Goal: Information Seeking & Learning: Learn about a topic

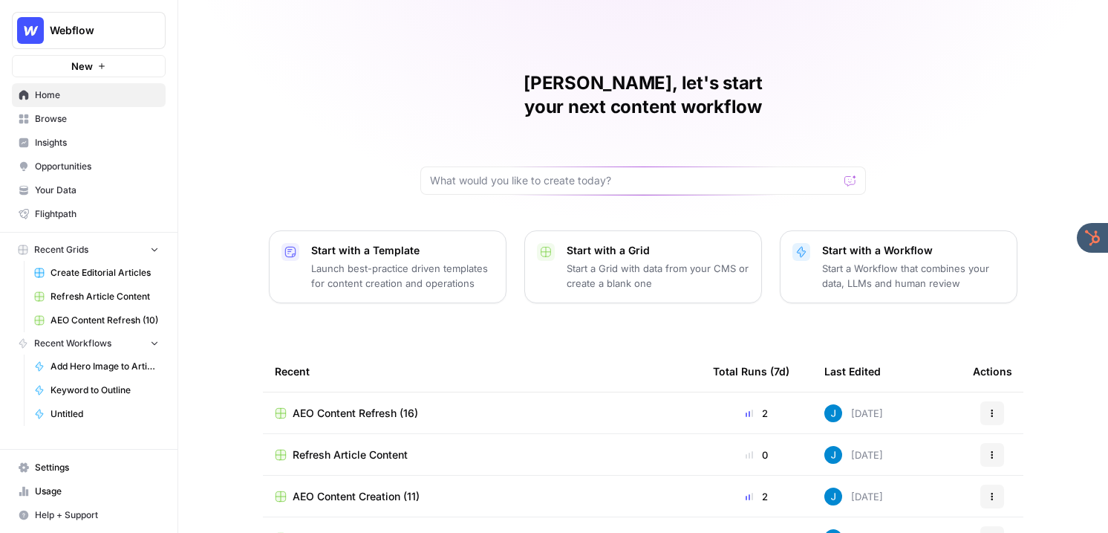
click at [209, 126] on div "Jordan, let's start your next content workflow Start with a Template Launch bes…" at bounding box center [643, 353] width 930 height 707
click at [78, 141] on span "Insights" at bounding box center [97, 142] width 124 height 13
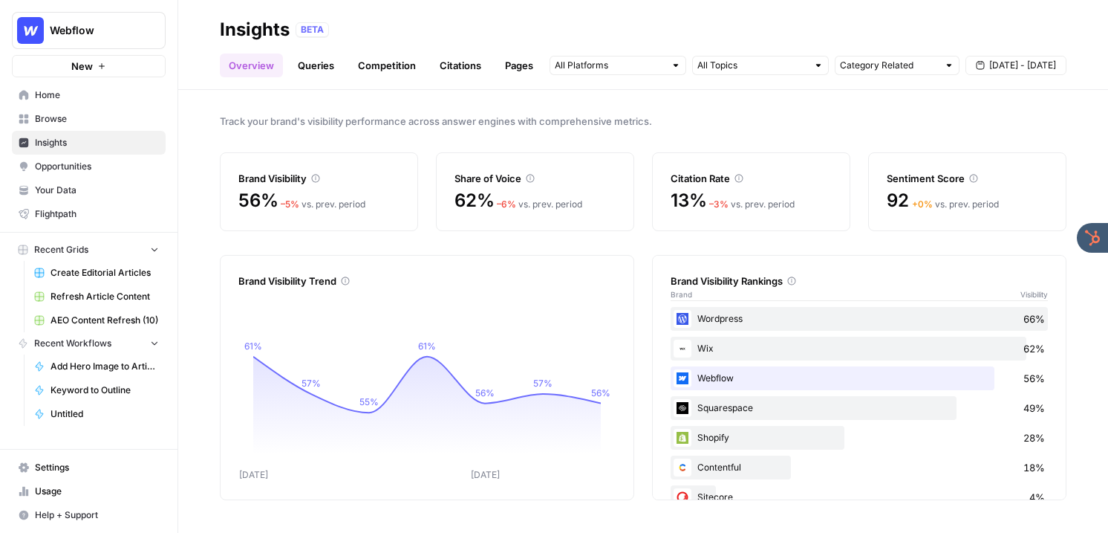
scroll to position [27, 0]
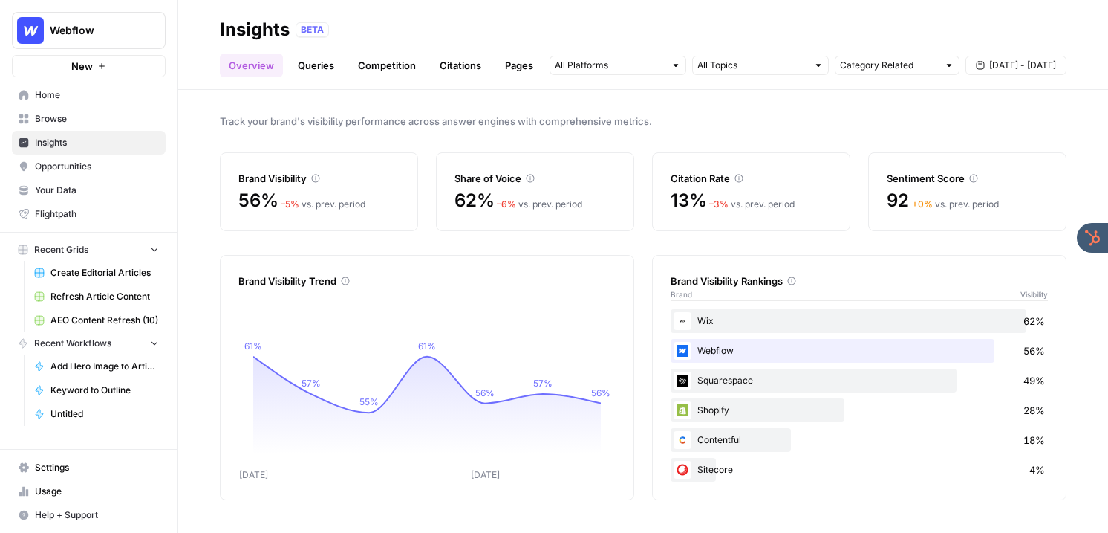
click at [323, 62] on link "Queries" at bounding box center [316, 65] width 54 height 24
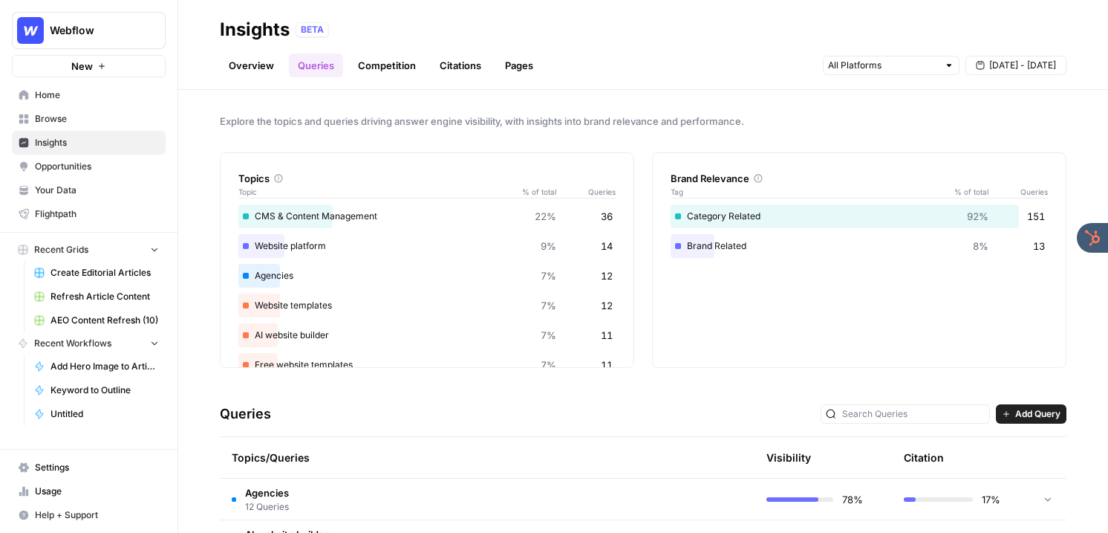
click at [381, 71] on link "Competition" at bounding box center [387, 65] width 76 height 24
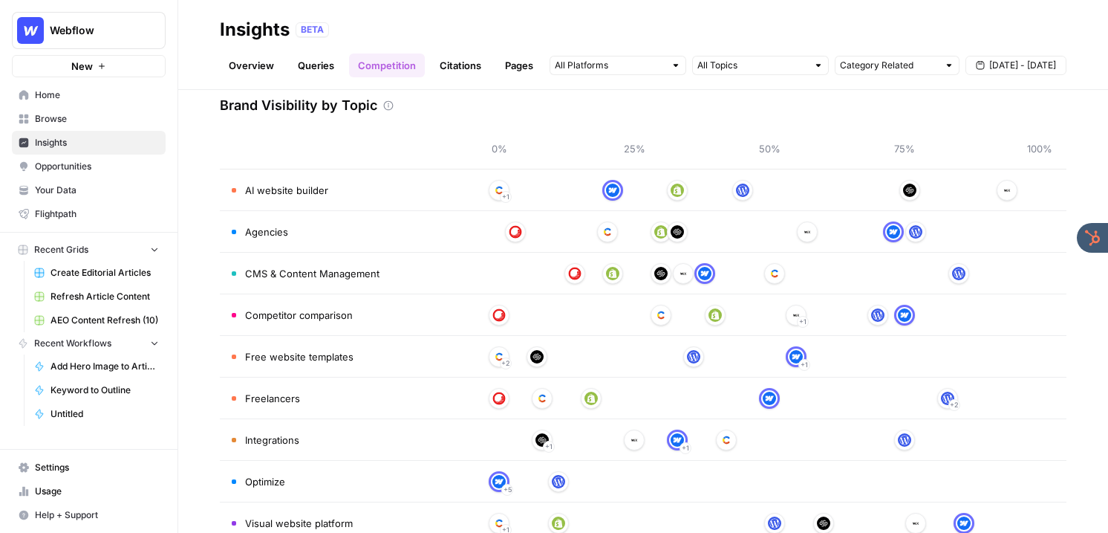
scroll to position [82, 0]
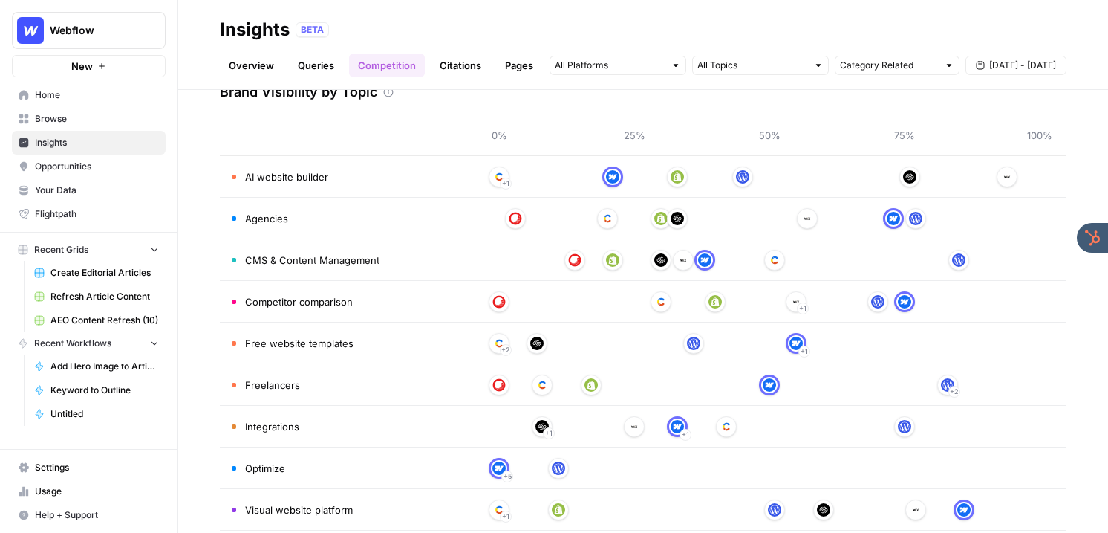
click at [455, 65] on link "Citations" at bounding box center [460, 65] width 59 height 24
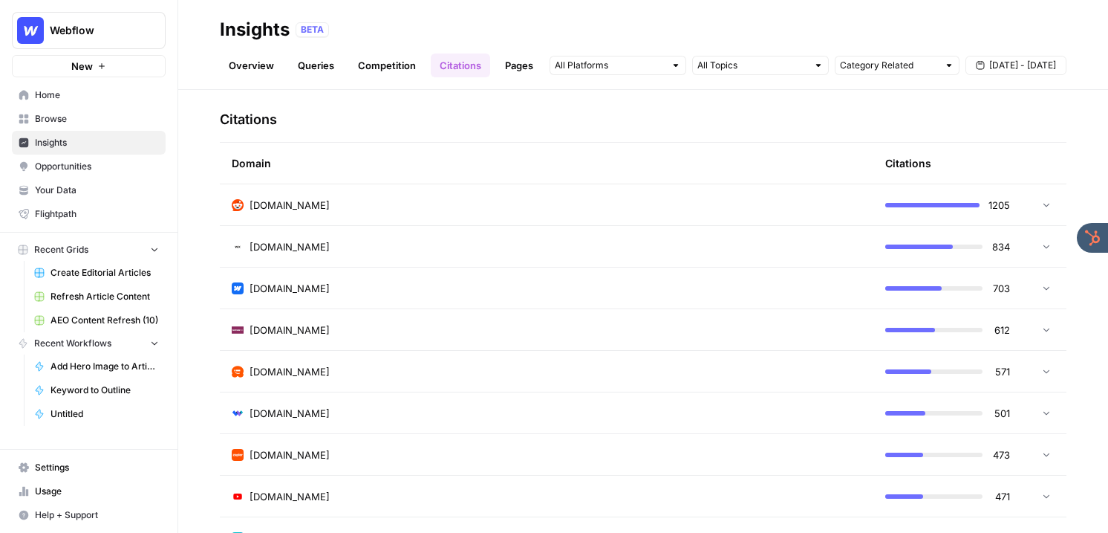
scroll to position [334, 0]
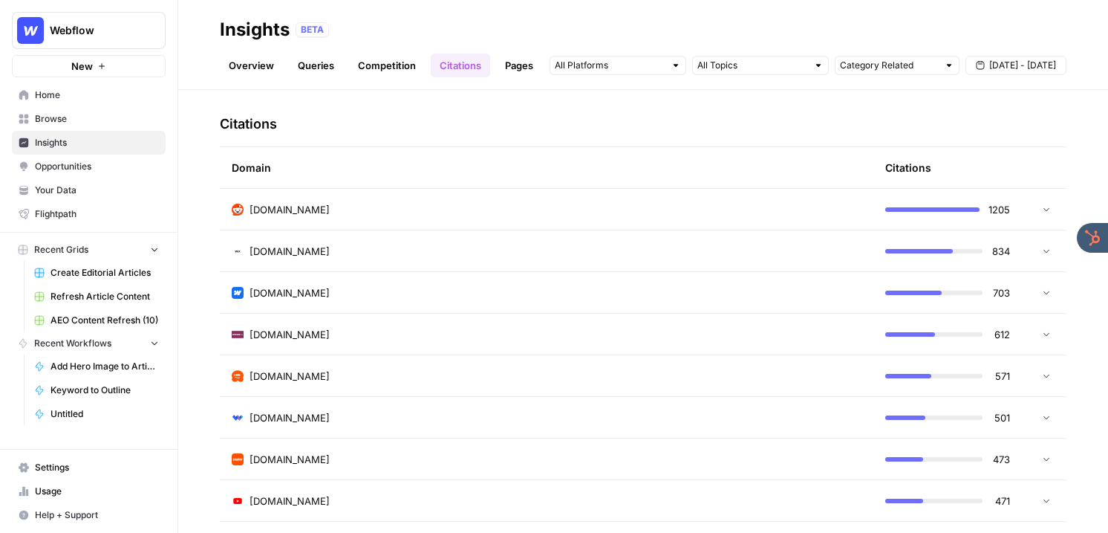
click at [112, 27] on span "Webflow" at bounding box center [95, 30] width 90 height 15
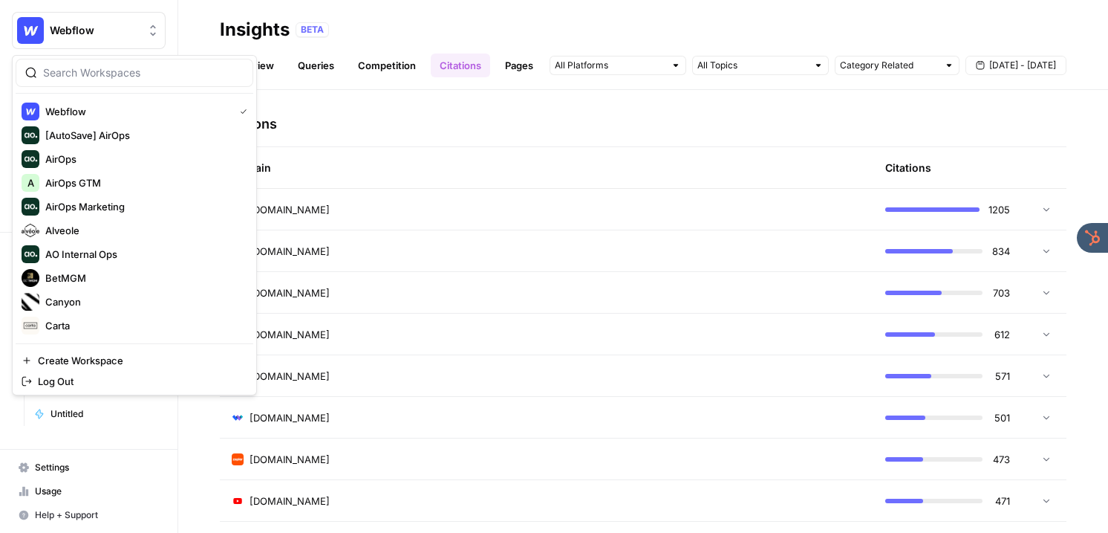
click at [532, 21] on div "Insights BETA" at bounding box center [643, 30] width 847 height 24
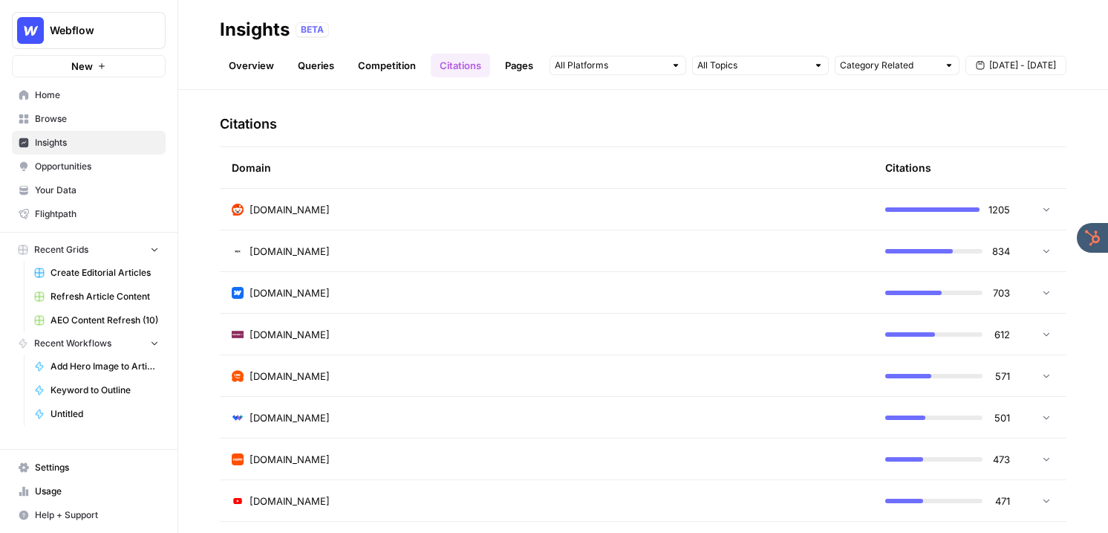
click at [460, 206] on div "reddit.com" at bounding box center [547, 209] width 630 height 15
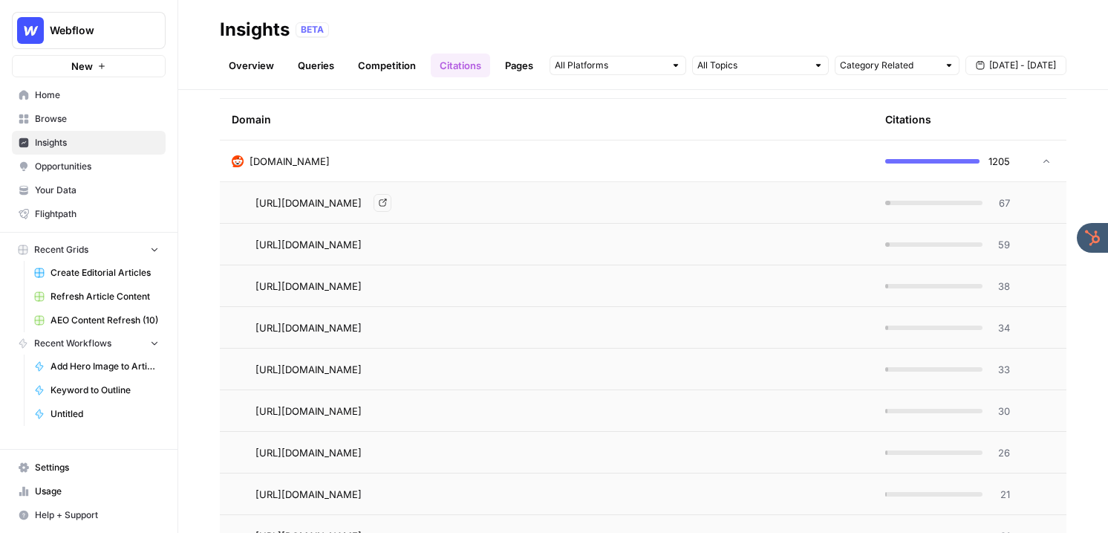
scroll to position [385, 0]
click at [362, 197] on span "https://www.reddit.com/r/Frontend/comments/158i5pi/what_cms_would_you_pick_for_…" at bounding box center [309, 200] width 106 height 15
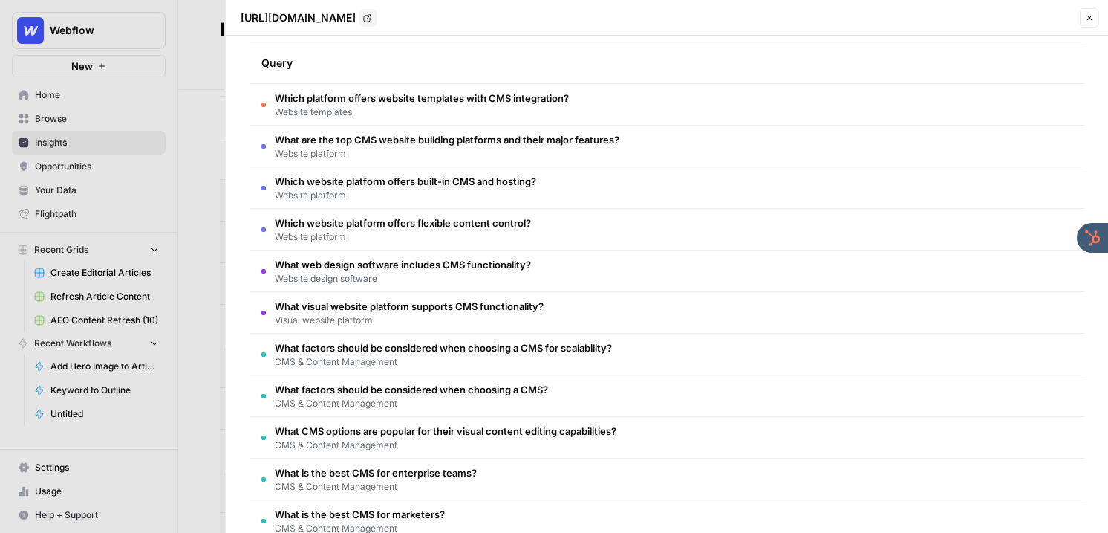
scroll to position [0, 0]
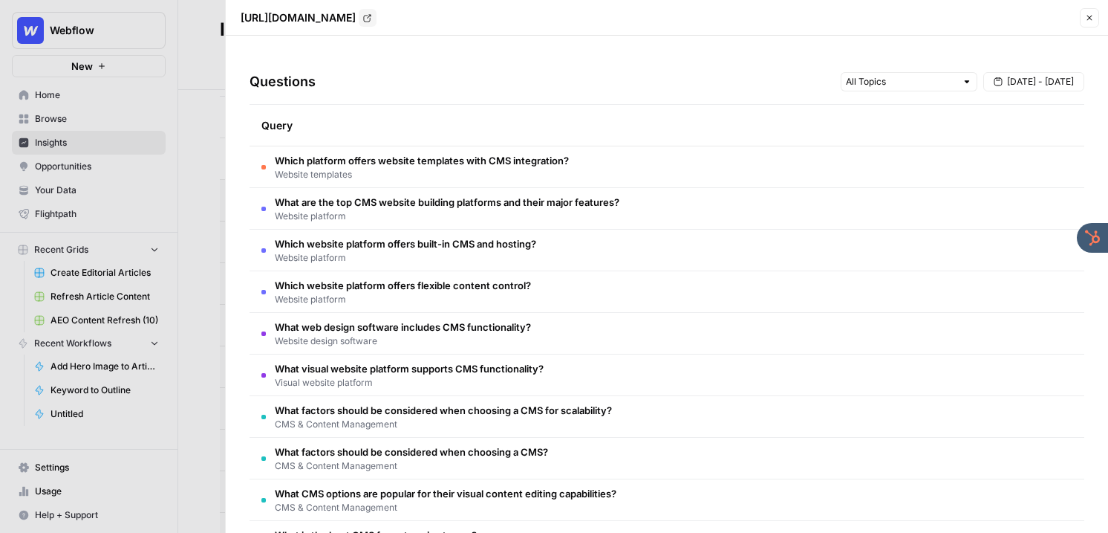
click at [1085, 22] on icon "button" at bounding box center [1089, 17] width 9 height 9
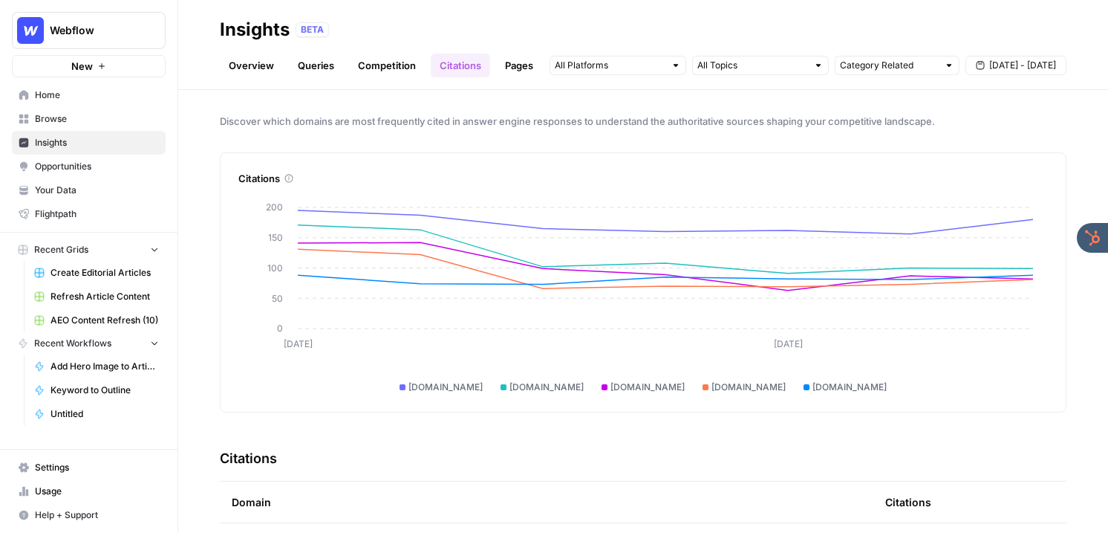
click at [513, 61] on link "Pages" at bounding box center [519, 65] width 46 height 24
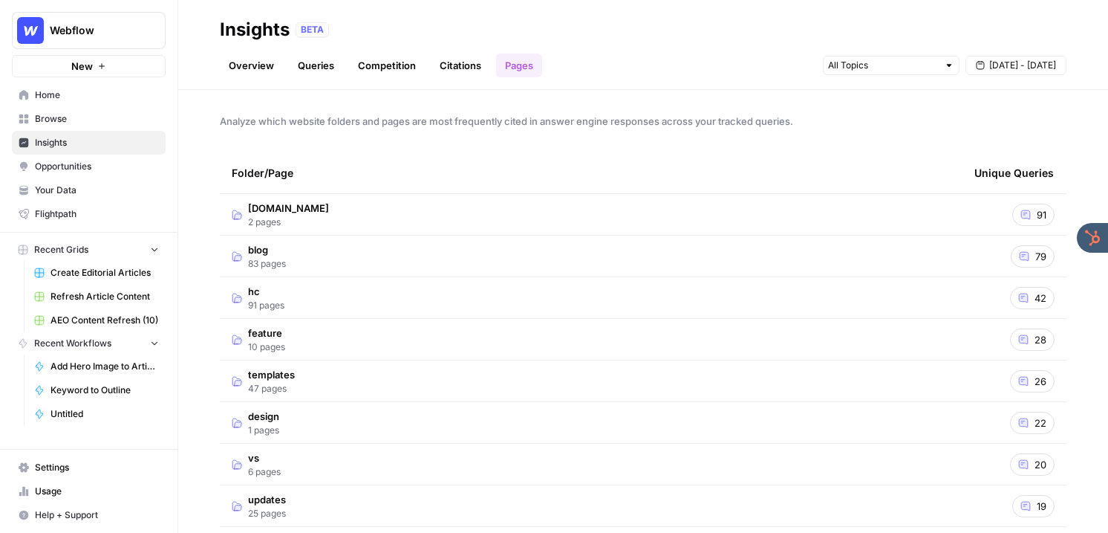
click at [412, 215] on td "webflow.com 2 pages" at bounding box center [591, 214] width 743 height 41
click at [424, 394] on td "hc 91 pages" at bounding box center [591, 380] width 743 height 41
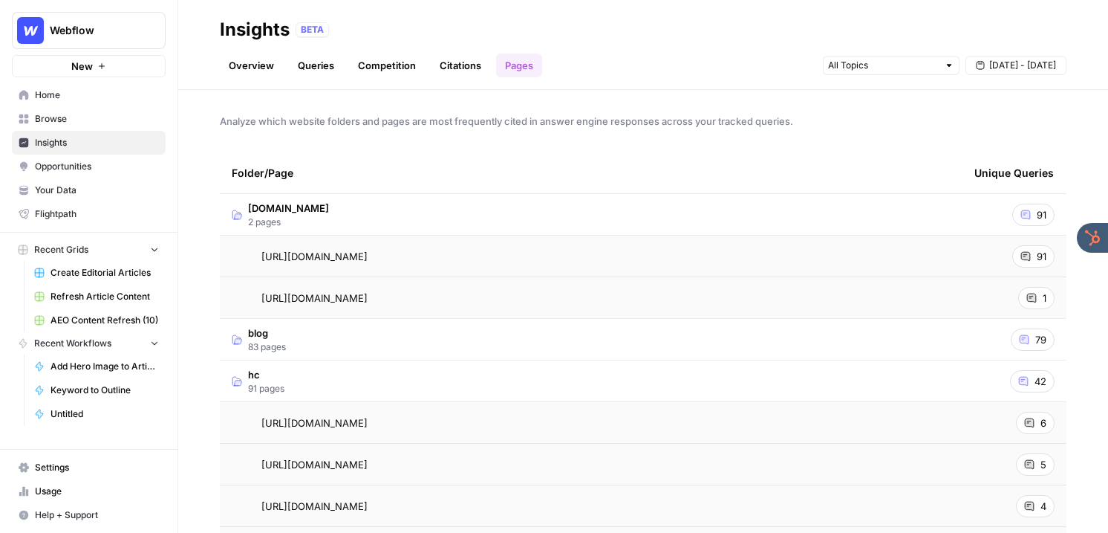
click at [415, 345] on td "blog 83 pages" at bounding box center [591, 339] width 743 height 41
click at [368, 386] on span "https://webflow.com/blog/enterprise-cms" at bounding box center [314, 381] width 106 height 15
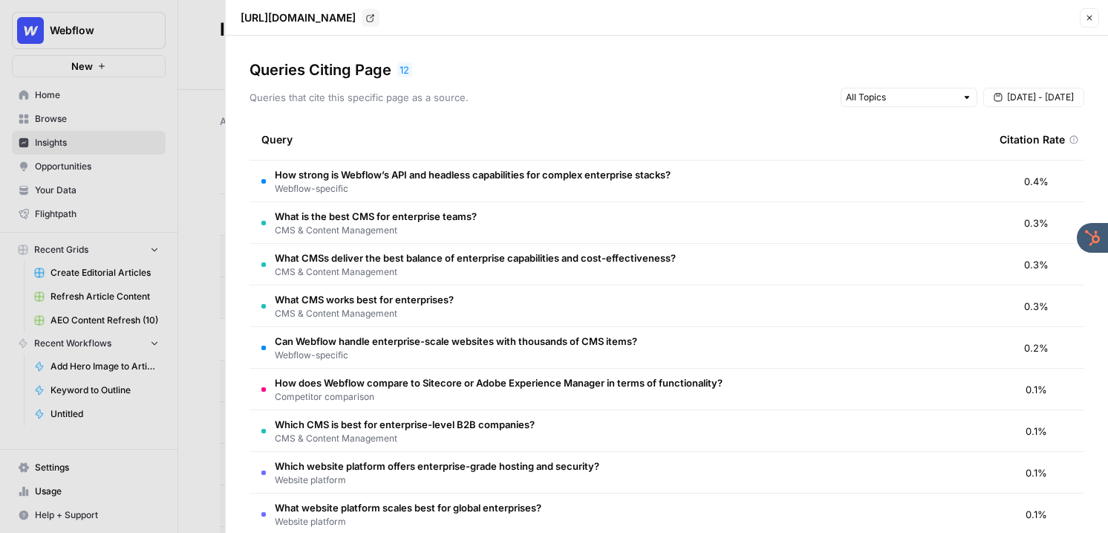
click at [1087, 17] on icon "button" at bounding box center [1089, 17] width 9 height 9
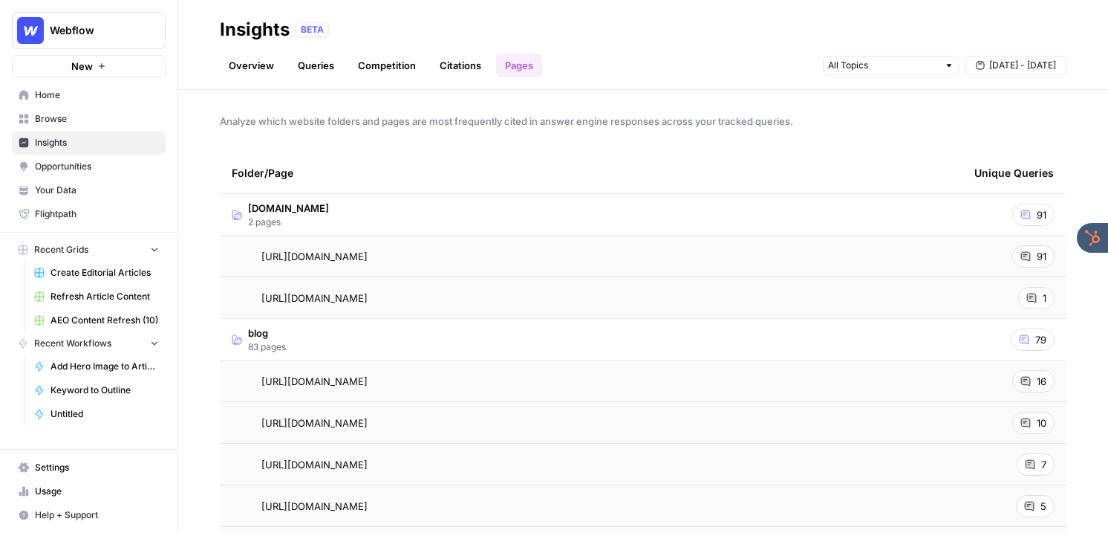
click at [238, 62] on link "Overview" at bounding box center [251, 65] width 63 height 24
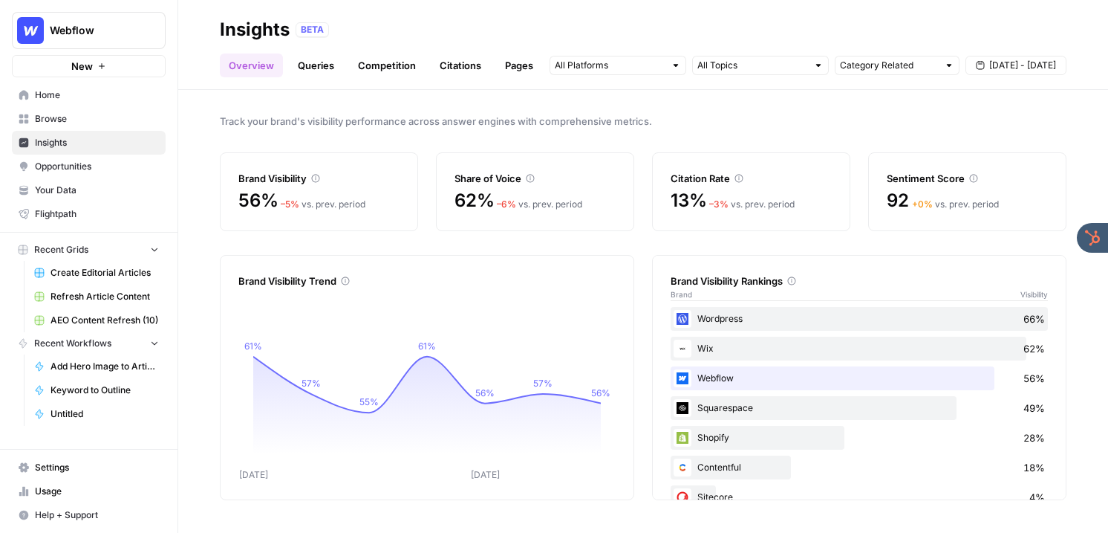
click at [317, 58] on link "Queries" at bounding box center [316, 65] width 54 height 24
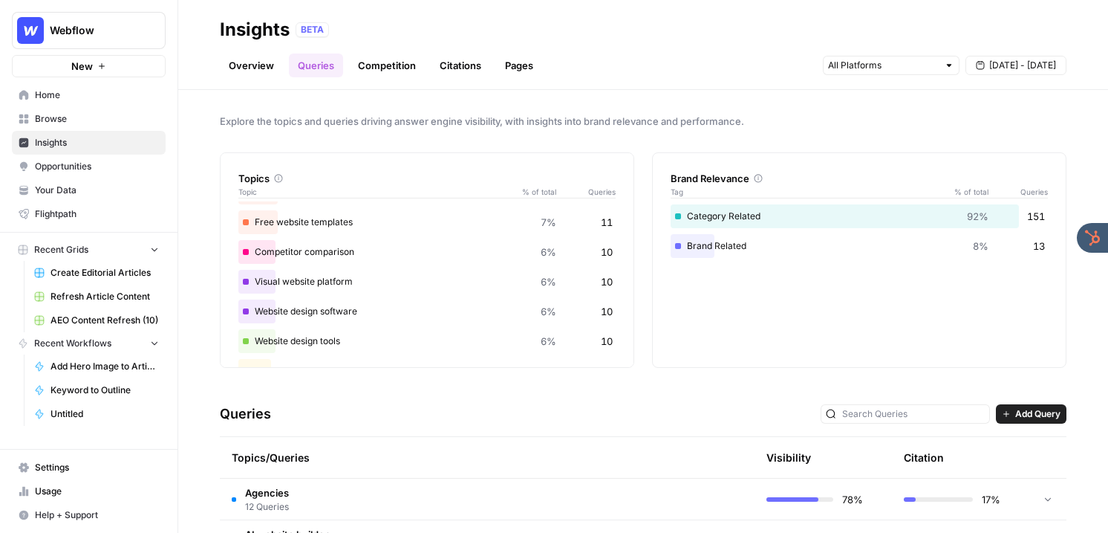
scroll to position [166, 0]
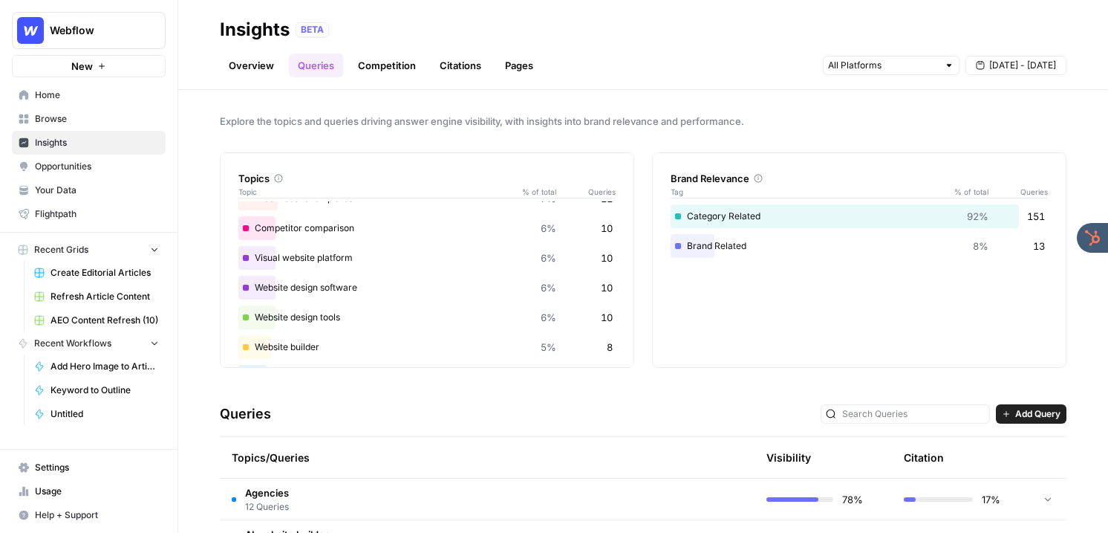
click at [386, 464] on div "Topics/Queries" at bounding box center [417, 457] width 370 height 41
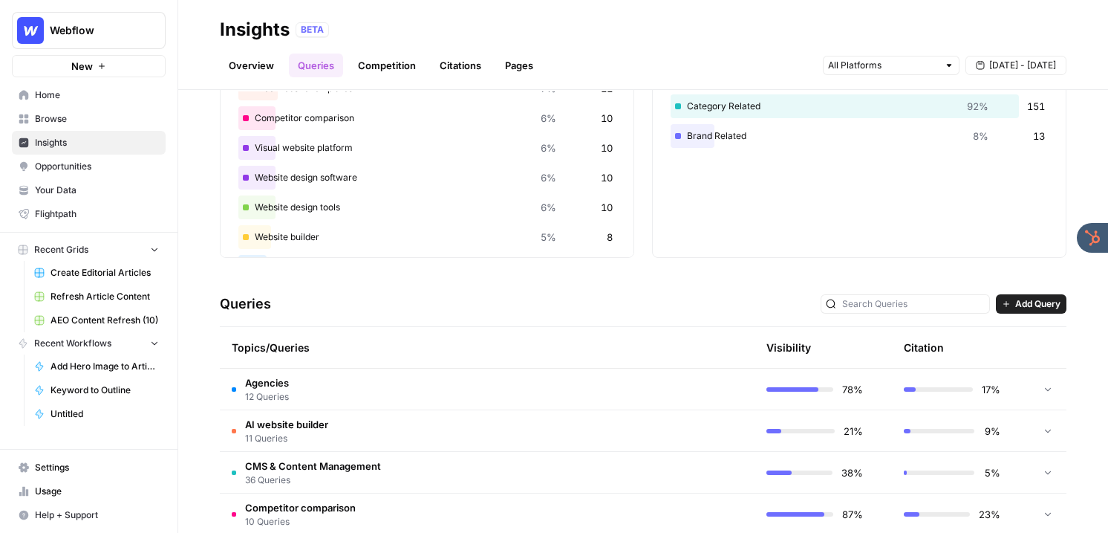
click at [391, 403] on td "Agencies 12 Queries" at bounding box center [417, 388] width 394 height 41
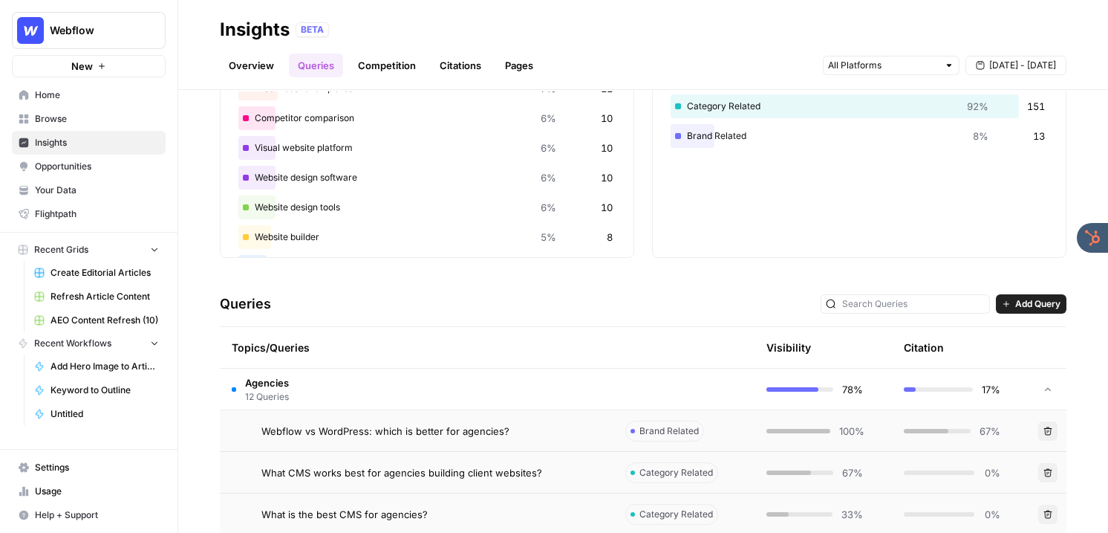
click at [402, 432] on span "Webflow vs WordPress: which is better for agencies?" at bounding box center [385, 430] width 248 height 15
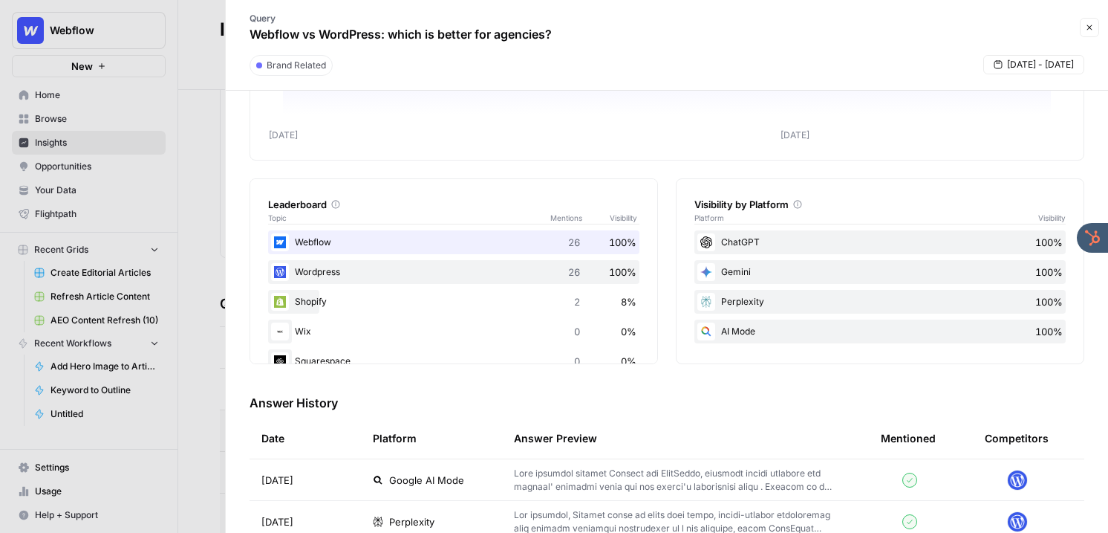
scroll to position [200, 0]
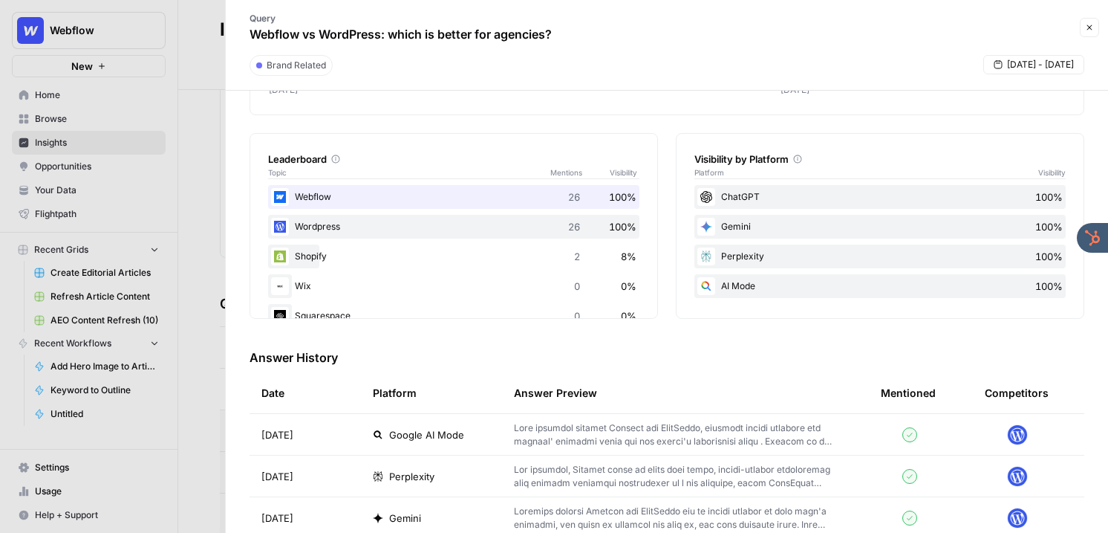
click at [1095, 26] on button "Close" at bounding box center [1089, 27] width 19 height 19
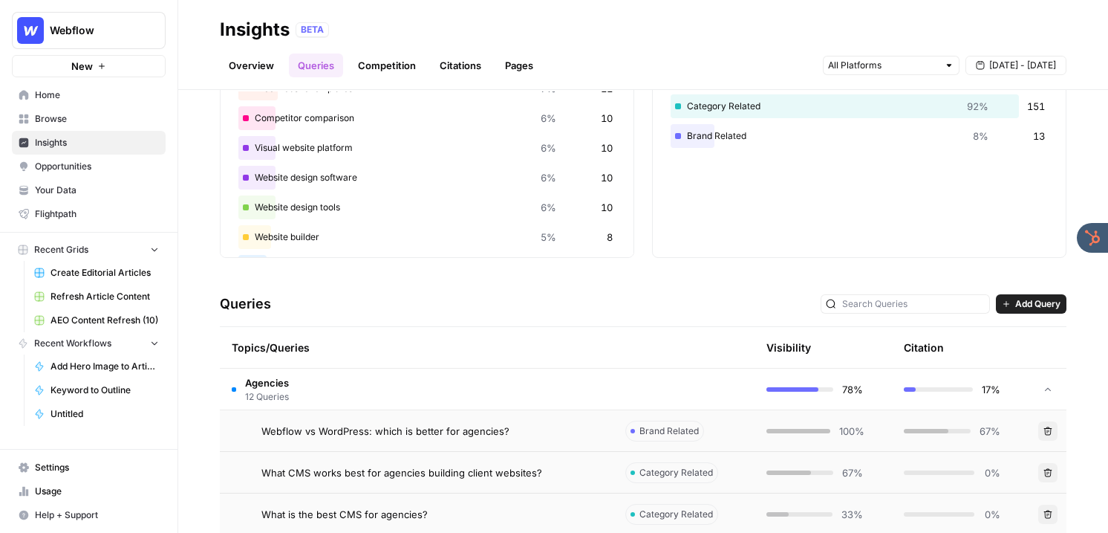
click at [408, 395] on td "Agencies 12 Queries" at bounding box center [417, 388] width 394 height 41
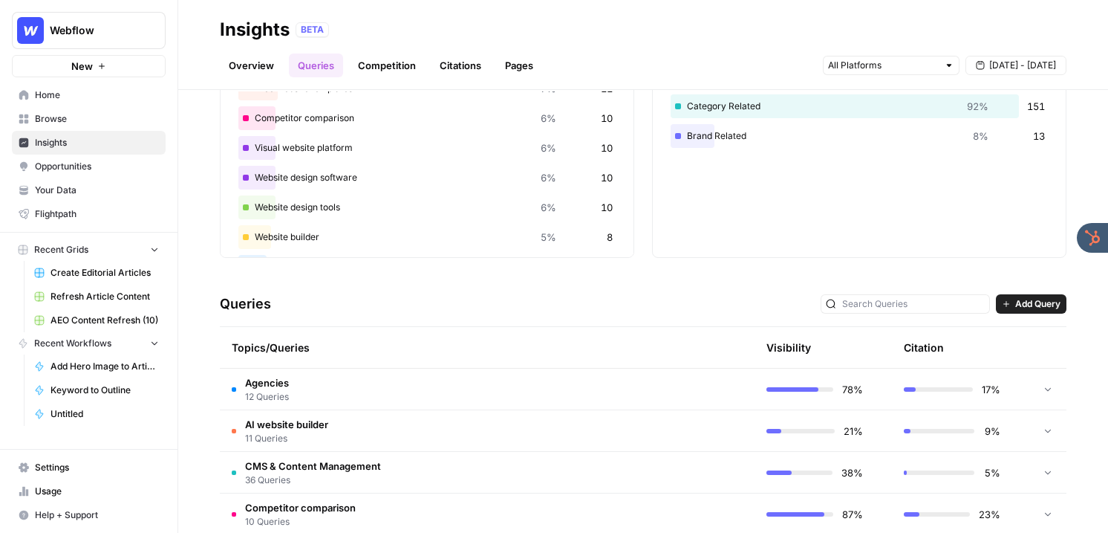
click at [543, 36] on div "BETA" at bounding box center [681, 29] width 771 height 15
